Goal: Information Seeking & Learning: Learn about a topic

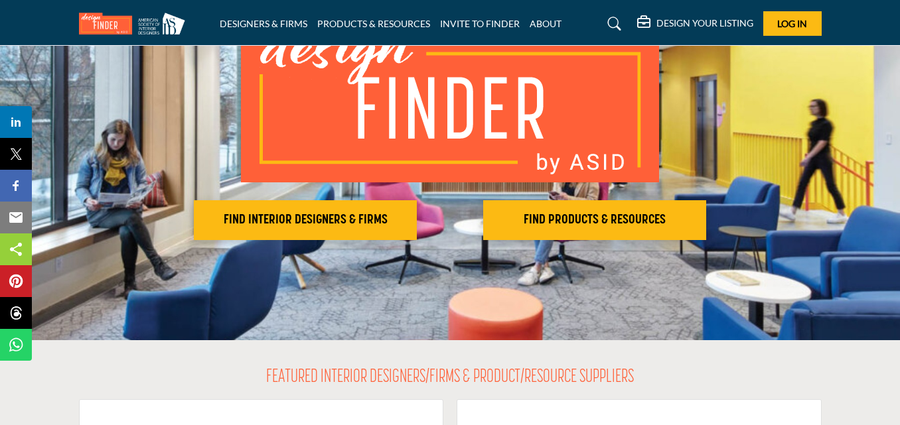
scroll to position [104, 0]
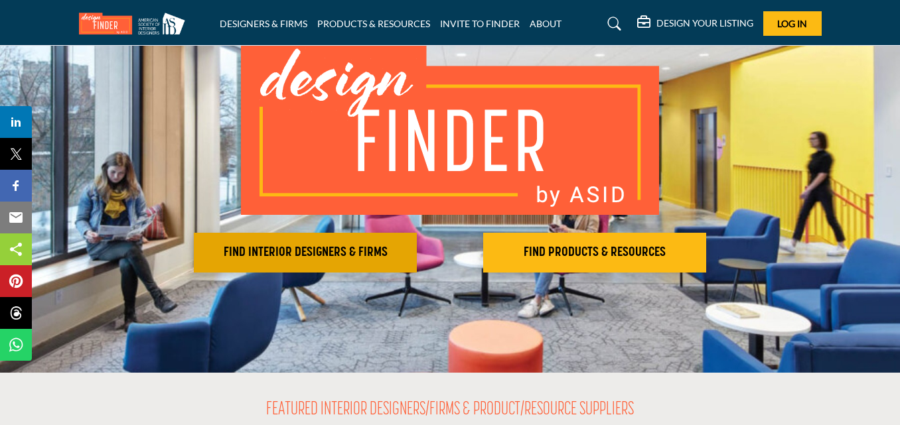
click at [315, 248] on h2 "FIND INTERIOR DESIGNERS & FIRMS" at bounding box center [305, 253] width 215 height 16
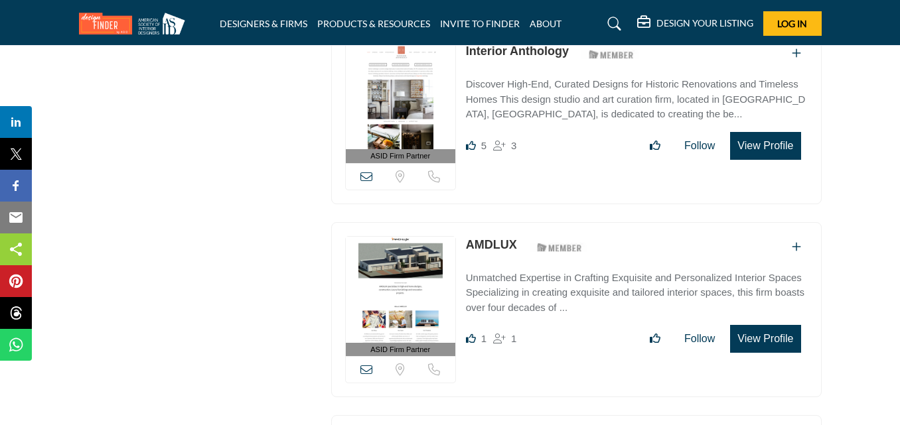
scroll to position [1792, 0]
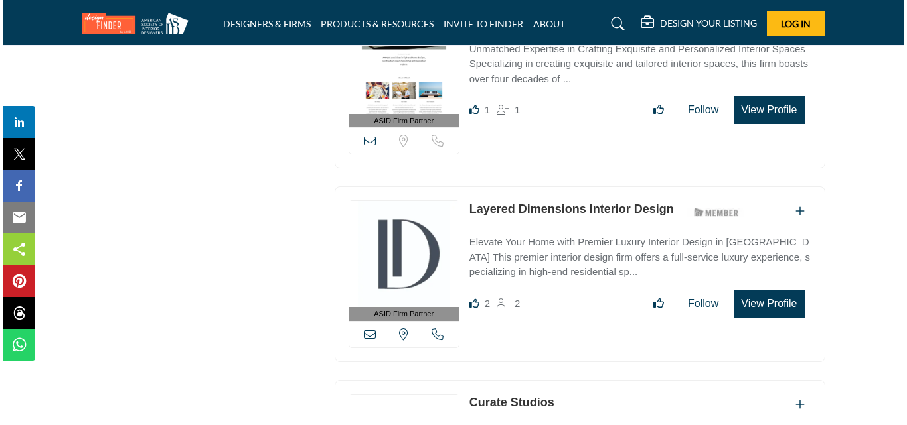
scroll to position [2323, 0]
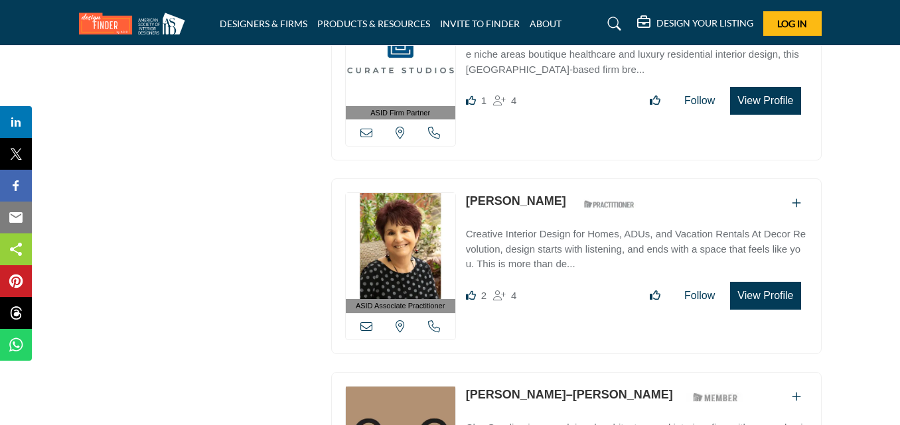
click at [763, 286] on button "View Profile" at bounding box center [765, 296] width 70 height 28
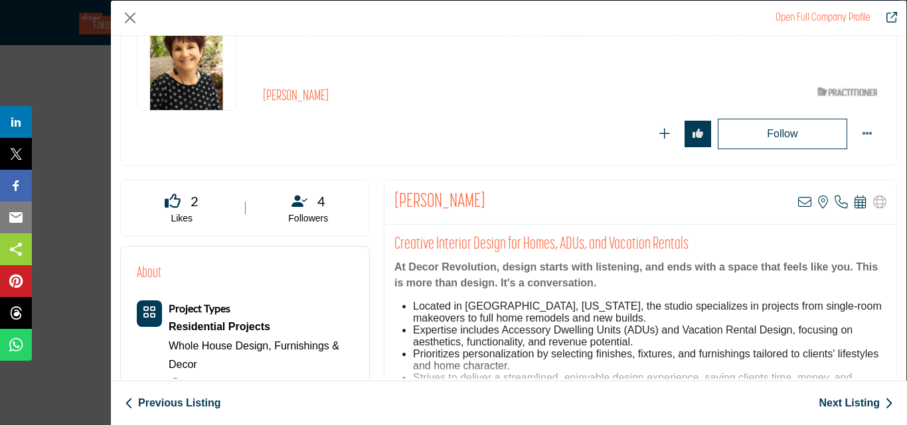
scroll to position [0, 0]
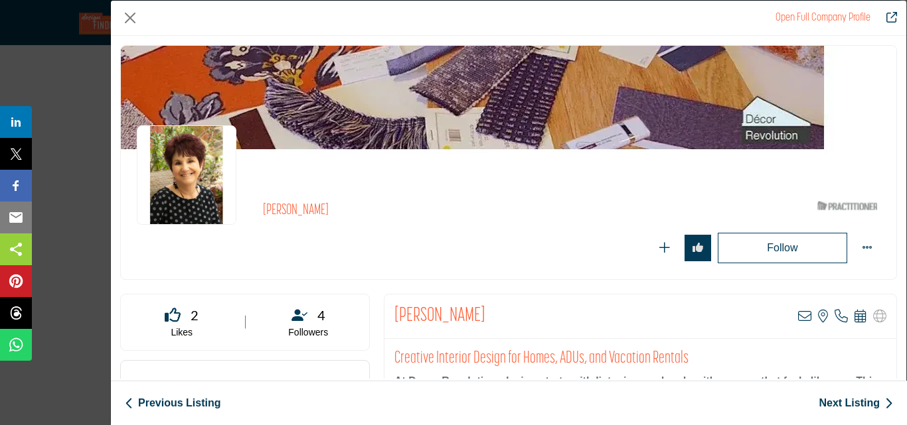
click at [381, 193] on div "Karen Steinberg ASID Qualified Practitioner who validates work and experience t…" at bounding box center [508, 229] width 775 height 101
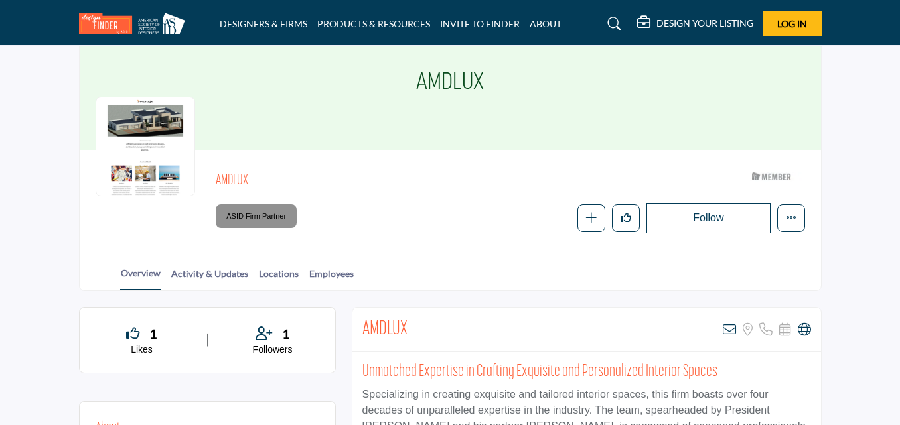
click at [461, 230] on div "Follow Following Message Recommend Add to My Suppliers Claim Listing Report Pag…" at bounding box center [598, 218] width 412 height 31
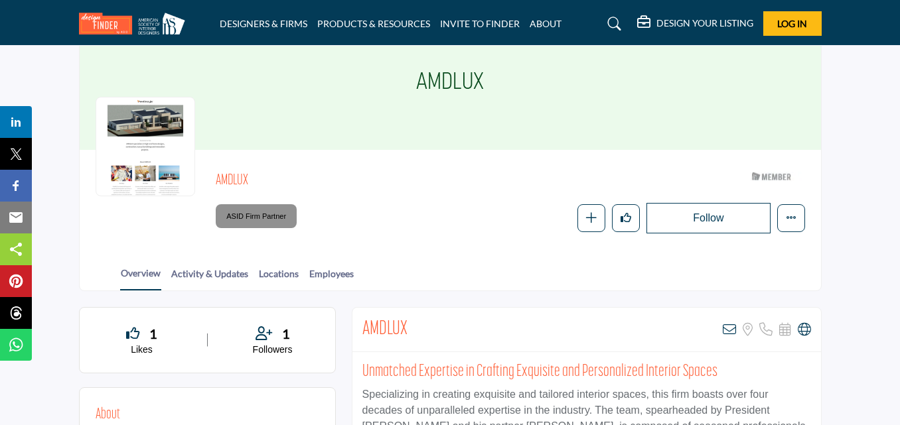
scroll to position [398, 0]
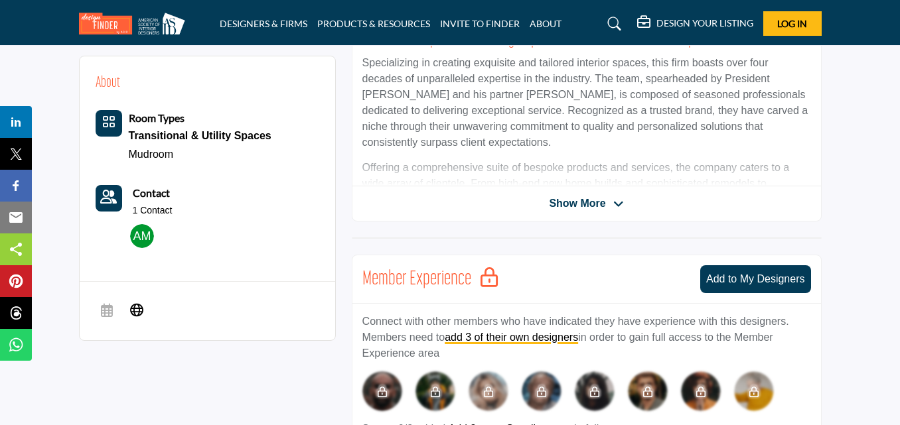
drag, startPoint x: 432, startPoint y: 220, endPoint x: 376, endPoint y: 198, distance: 60.3
click at [432, 220] on div "AMDLUX View email address of this listing Sorry, but we don't have a location f…" at bounding box center [587, 98] width 470 height 246
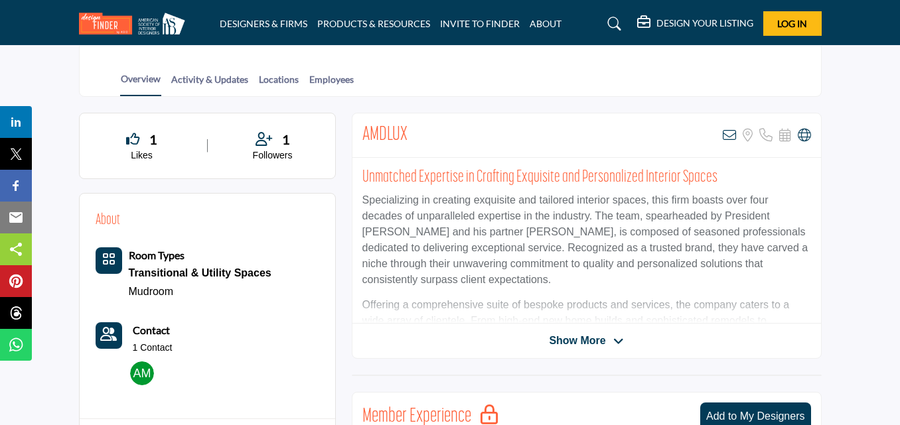
scroll to position [0, 0]
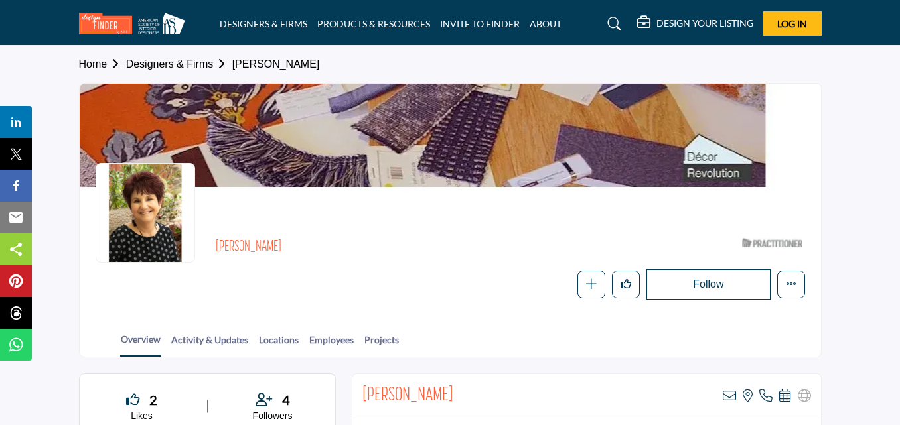
click at [865, 127] on section "Home Designers & Firms [PERSON_NAME] [PERSON_NAME] ASID Qualified Practitioner …" at bounding box center [450, 202] width 900 height 312
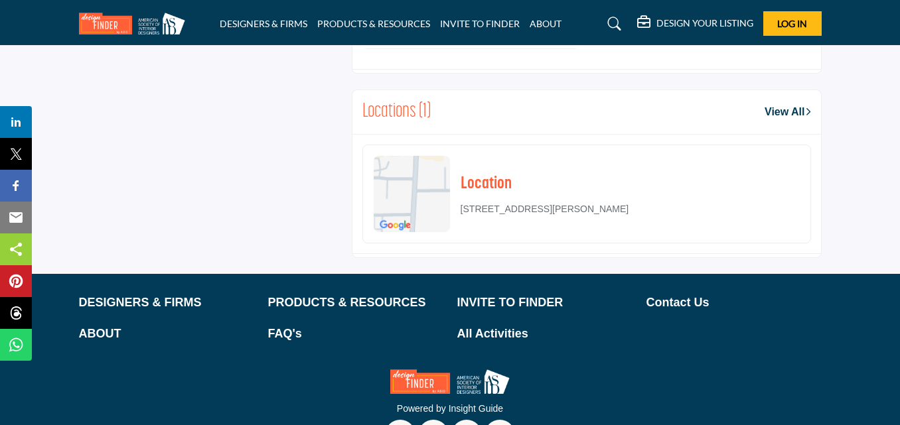
scroll to position [2023, 0]
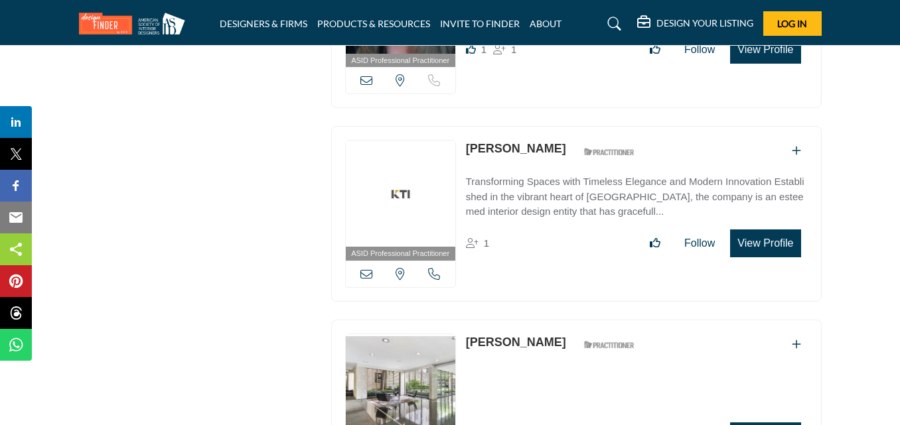
scroll to position [5111, 0]
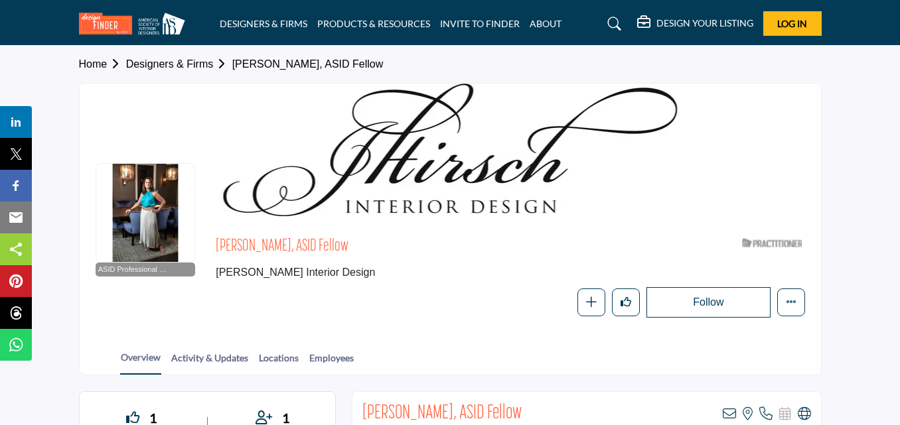
click at [774, 151] on div at bounding box center [450, 150] width 741 height 133
drag, startPoint x: 362, startPoint y: 287, endPoint x: 361, endPoint y: 196, distance: 90.9
click at [362, 287] on div "Follow Following Message Recommend Add to My Suppliers Phone Number Claim Listi…" at bounding box center [510, 302] width 589 height 31
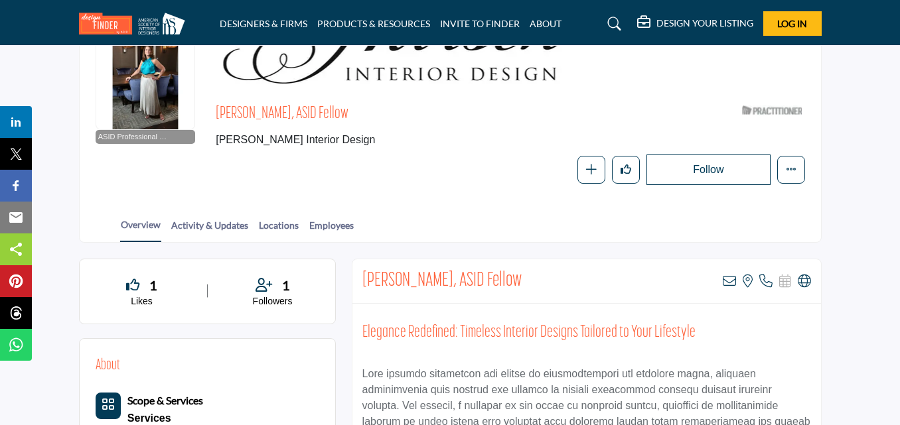
scroll to position [199, 0]
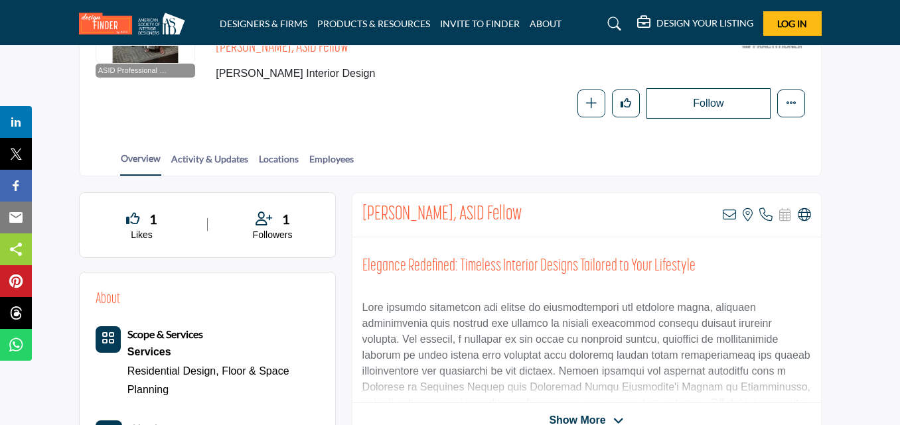
click at [431, 135] on div "Overview Activity & Updates Locations Employees" at bounding box center [467, 155] width 708 height 41
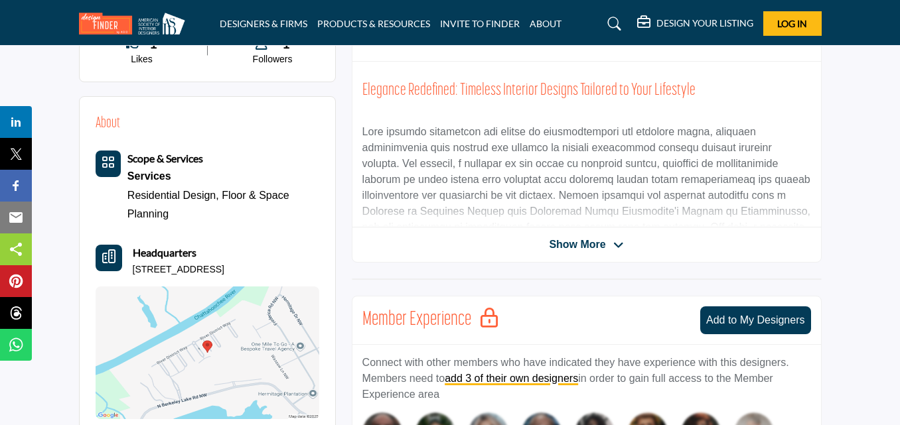
scroll to position [398, 0]
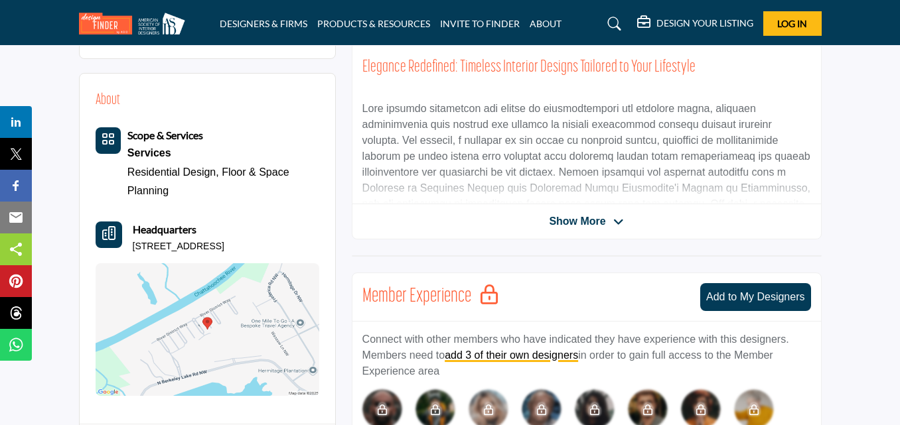
click at [623, 224] on icon at bounding box center [618, 222] width 11 height 12
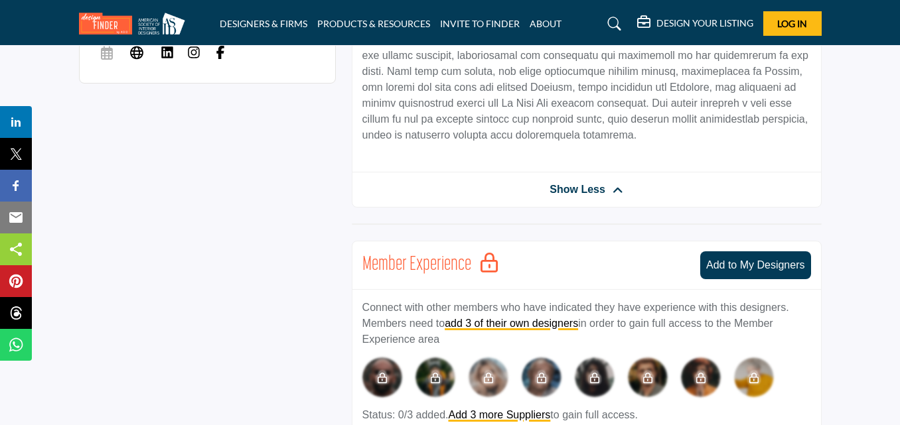
scroll to position [797, 0]
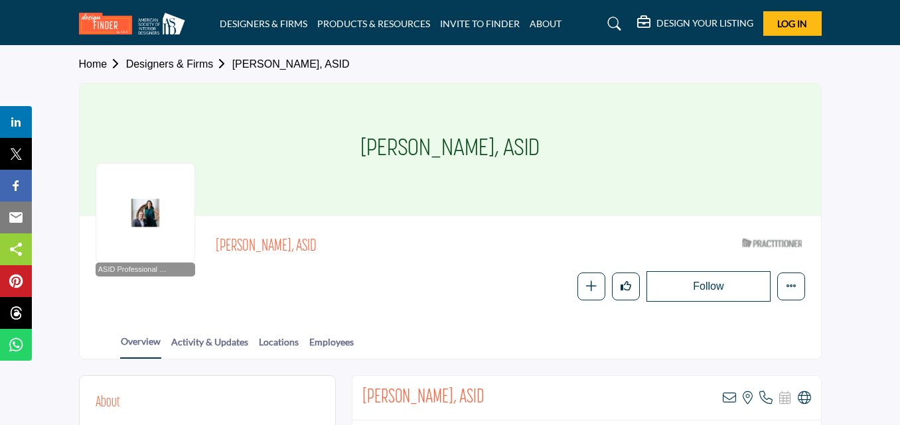
click at [773, 173] on div "[PERSON_NAME], ASID" at bounding box center [450, 150] width 741 height 133
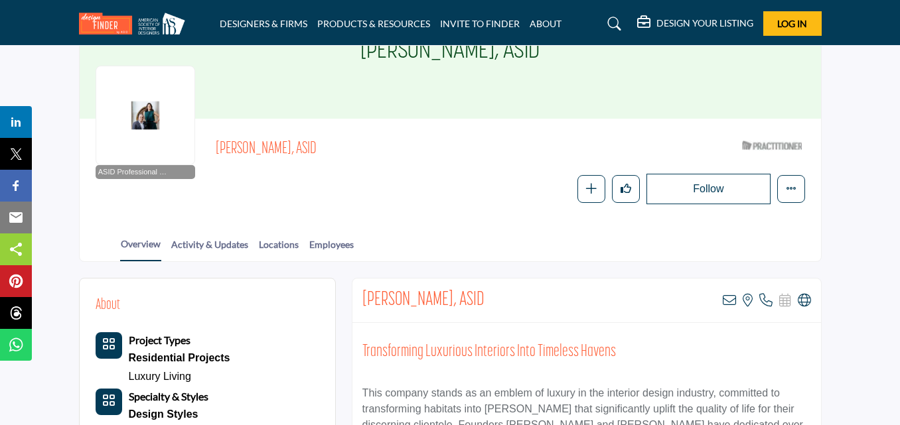
scroll to position [66, 0]
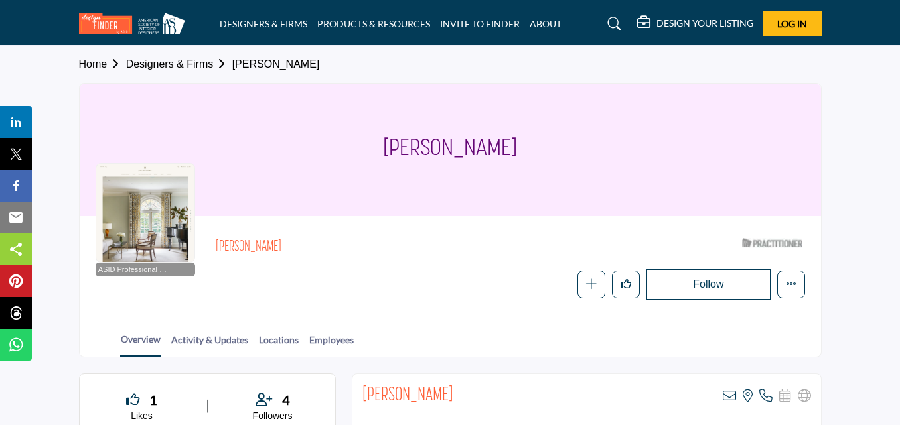
scroll to position [66, 0]
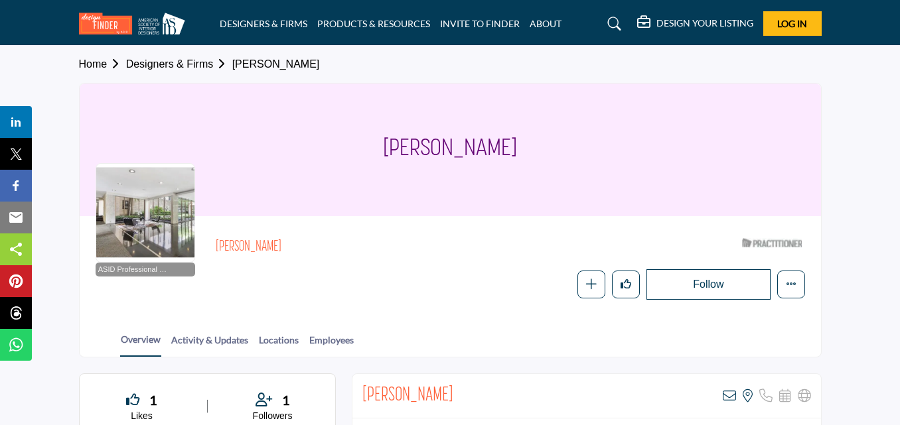
click at [796, 157] on div "Margo Monkarsh" at bounding box center [450, 150] width 741 height 133
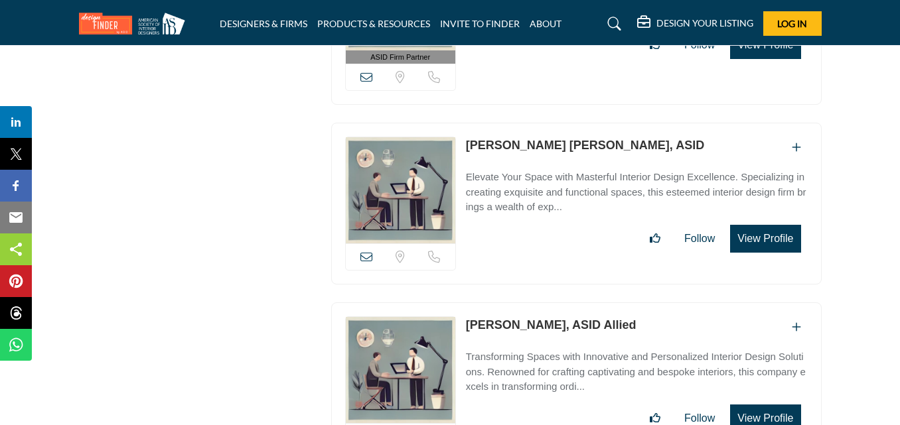
scroll to position [18561, 0]
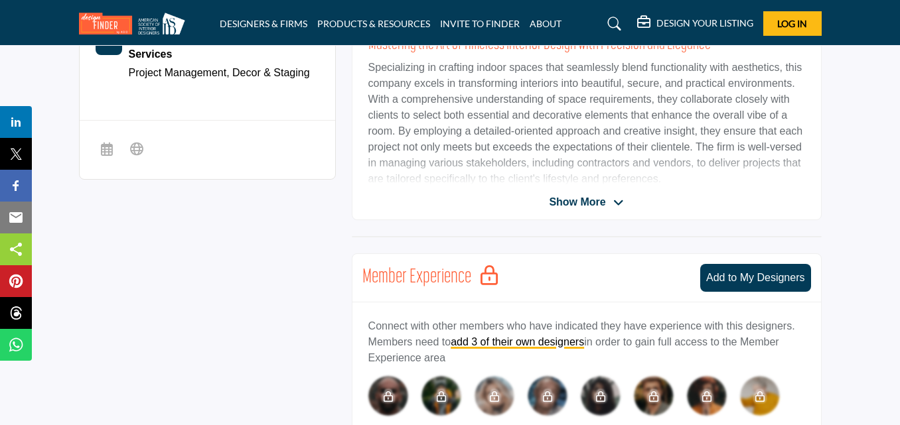
scroll to position [398, 0]
click at [572, 200] on span "Show More" at bounding box center [577, 202] width 56 height 16
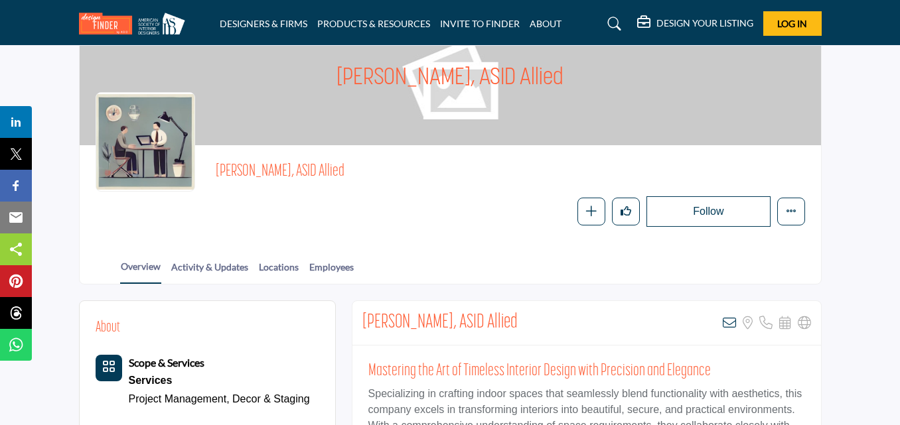
scroll to position [66, 0]
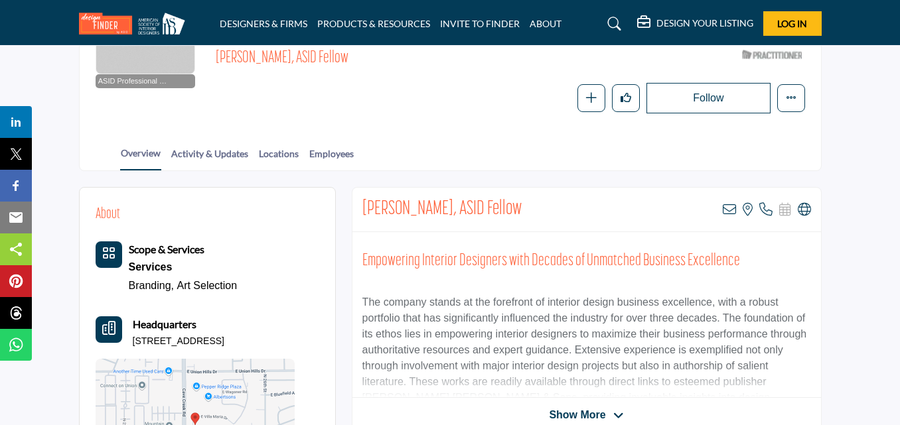
scroll to position [199, 0]
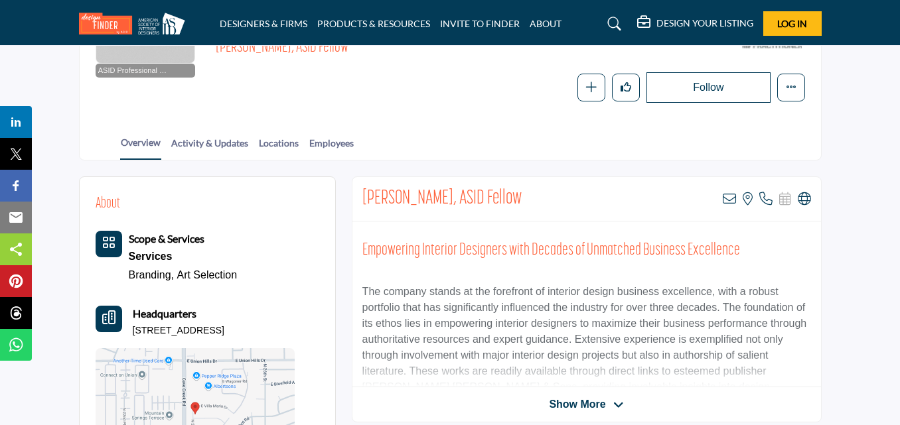
click at [374, 119] on div "Overview Activity & Updates Locations Employees" at bounding box center [467, 139] width 708 height 41
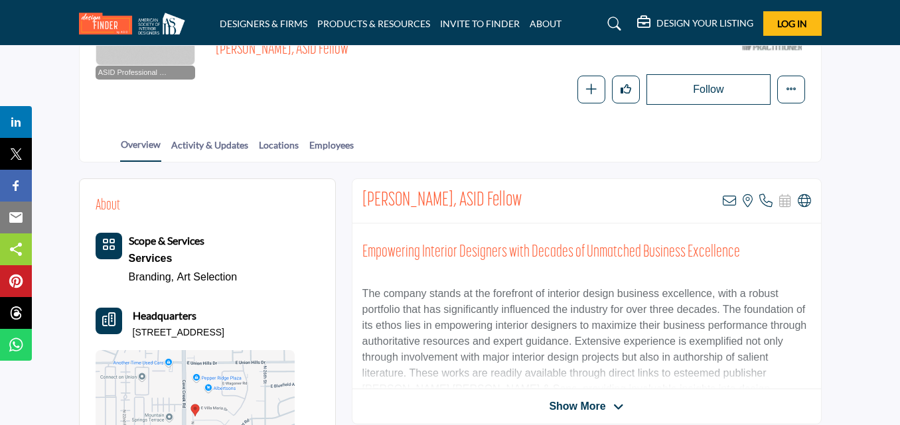
scroll to position [398, 0]
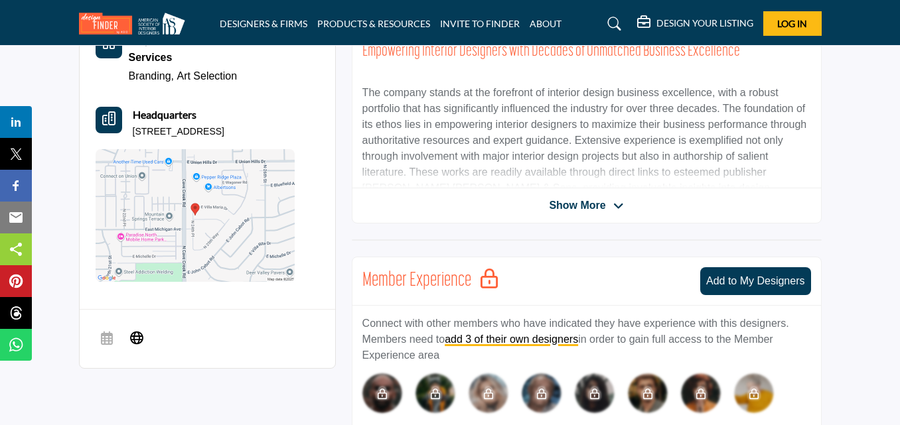
click at [619, 206] on icon at bounding box center [618, 206] width 11 height 12
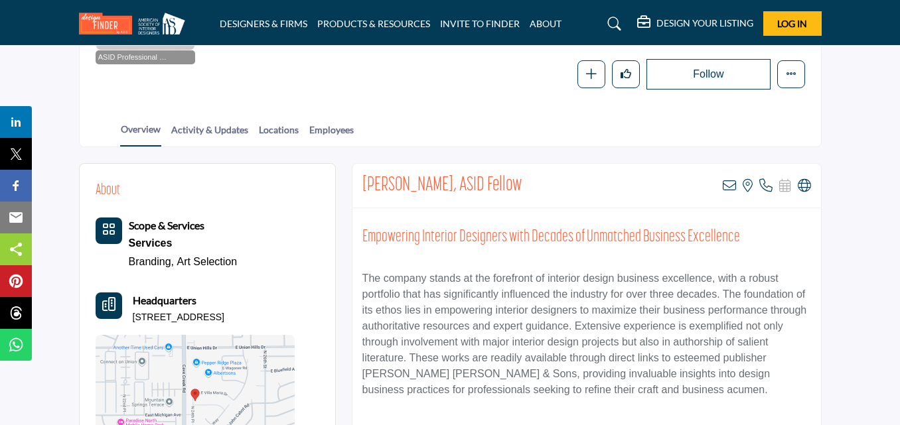
scroll to position [0, 0]
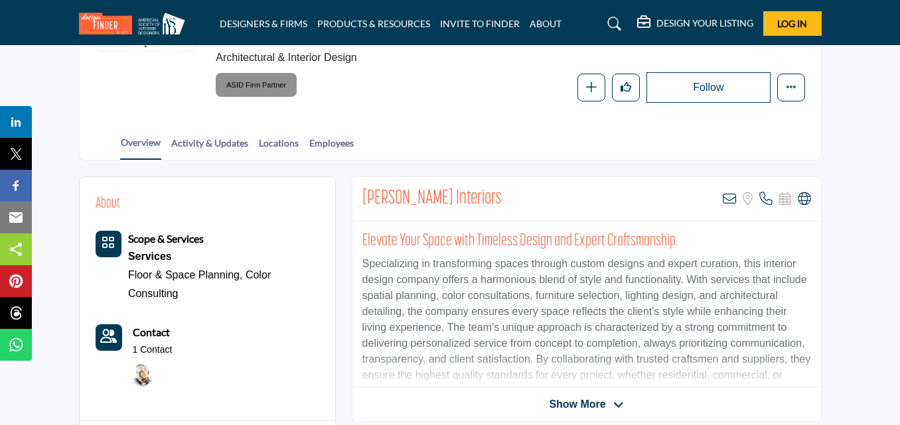
scroll to position [266, 0]
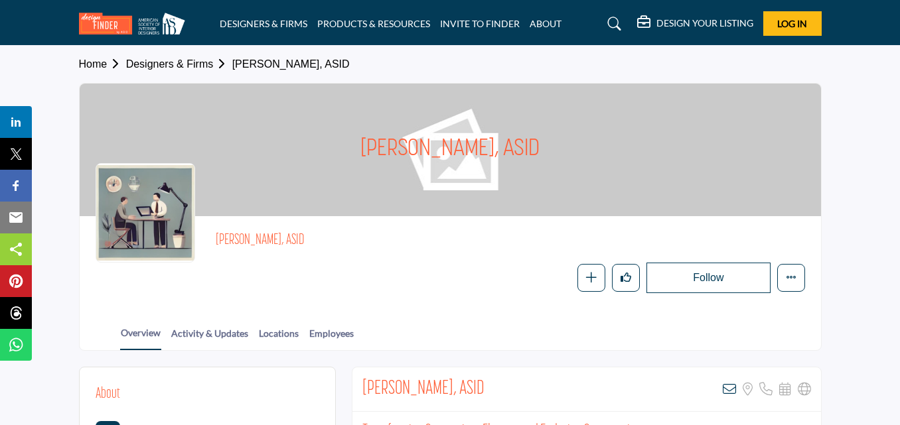
click at [380, 264] on div "Follow Following Message Recommend Add to My Suppliers Claim Listing Report Pag…" at bounding box center [510, 278] width 589 height 31
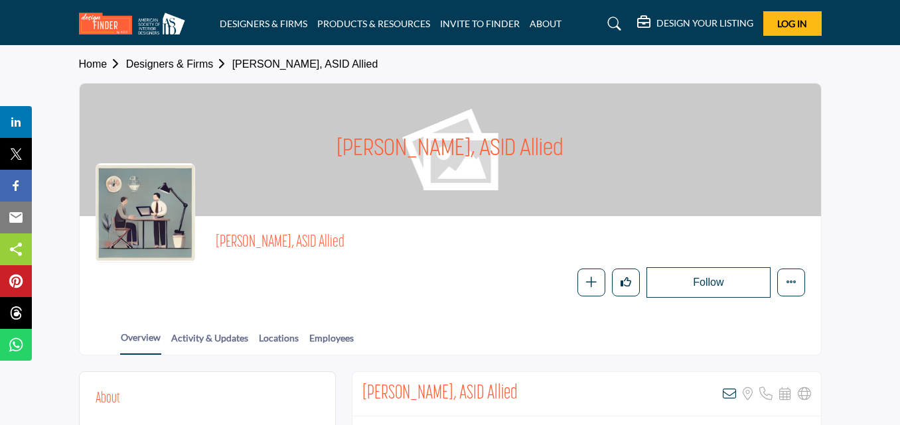
drag, startPoint x: 420, startPoint y: 277, endPoint x: 479, endPoint y: 191, distance: 104.2
click at [420, 277] on div "Follow Following Message Recommend Add to My Suppliers Claim Listing Report Pag…" at bounding box center [598, 283] width 412 height 31
